Goal: Information Seeking & Learning: Learn about a topic

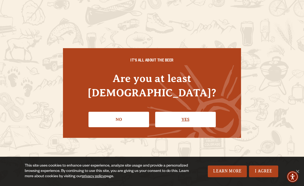
click at [180, 118] on link "Yes" at bounding box center [185, 119] width 61 height 15
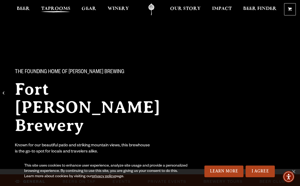
click at [63, 7] on span "Taprooms" at bounding box center [55, 9] width 29 height 4
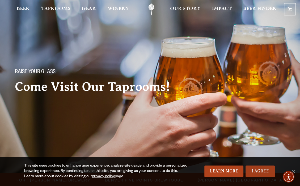
click at [263, 172] on link "I Agree" at bounding box center [260, 171] width 29 height 12
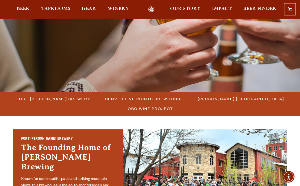
scroll to position [82, 0]
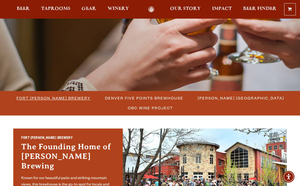
click at [63, 97] on span "Fort [PERSON_NAME] Brewery" at bounding box center [53, 98] width 74 height 8
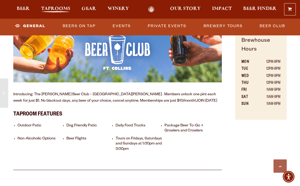
scroll to position [300, 0]
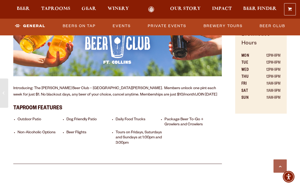
click at [140, 117] on li "Daily Food Trucks" at bounding box center [139, 122] width 47 height 10
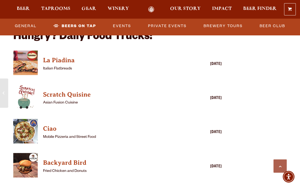
scroll to position [1235, 0]
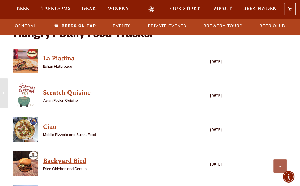
click at [73, 157] on h4 "Backyard Bird" at bounding box center [110, 161] width 134 height 9
click at [83, 89] on h4 "Scratch Quisine" at bounding box center [110, 93] width 134 height 9
